Goal: Check status: Check status

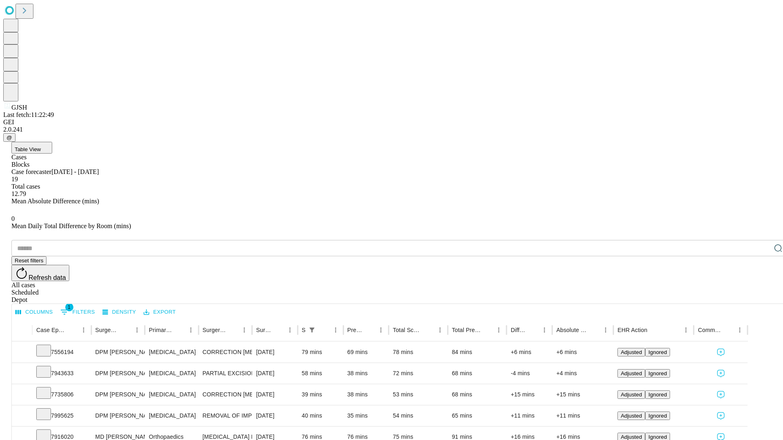
click at [730, 289] on div "Scheduled" at bounding box center [399, 292] width 776 height 7
